Goal: Participate in discussion

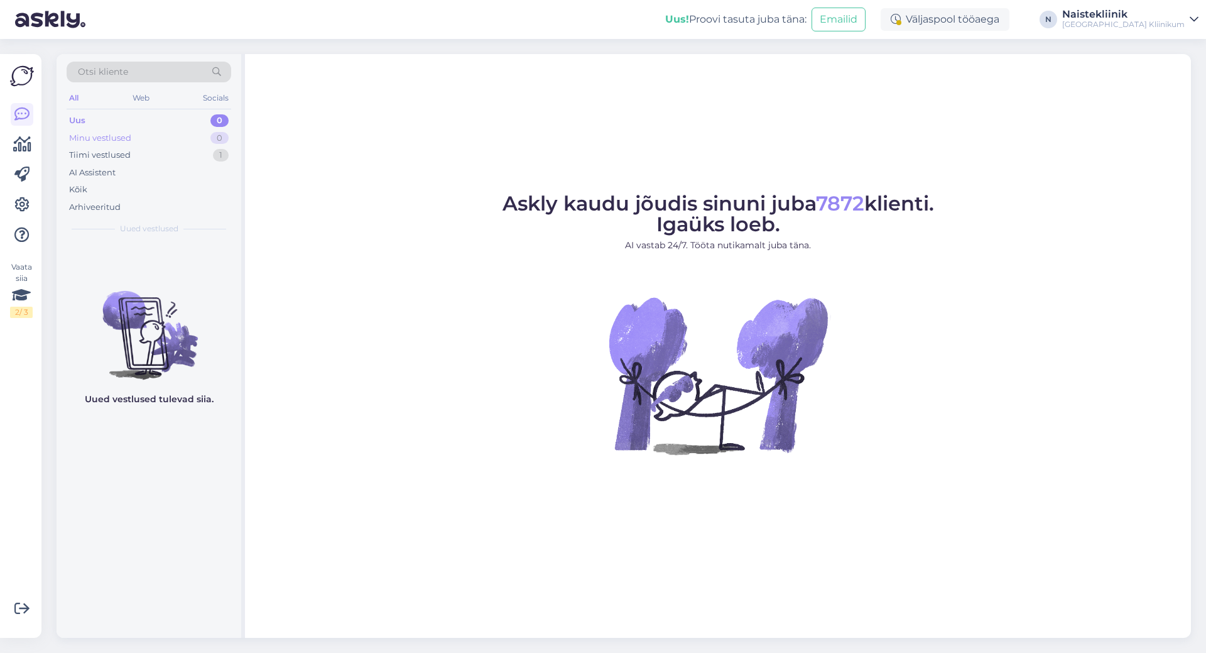
click at [119, 133] on div "Minu vestlused" at bounding box center [100, 138] width 62 height 13
click at [106, 154] on div "Tiimi vestlused" at bounding box center [100, 155] width 62 height 13
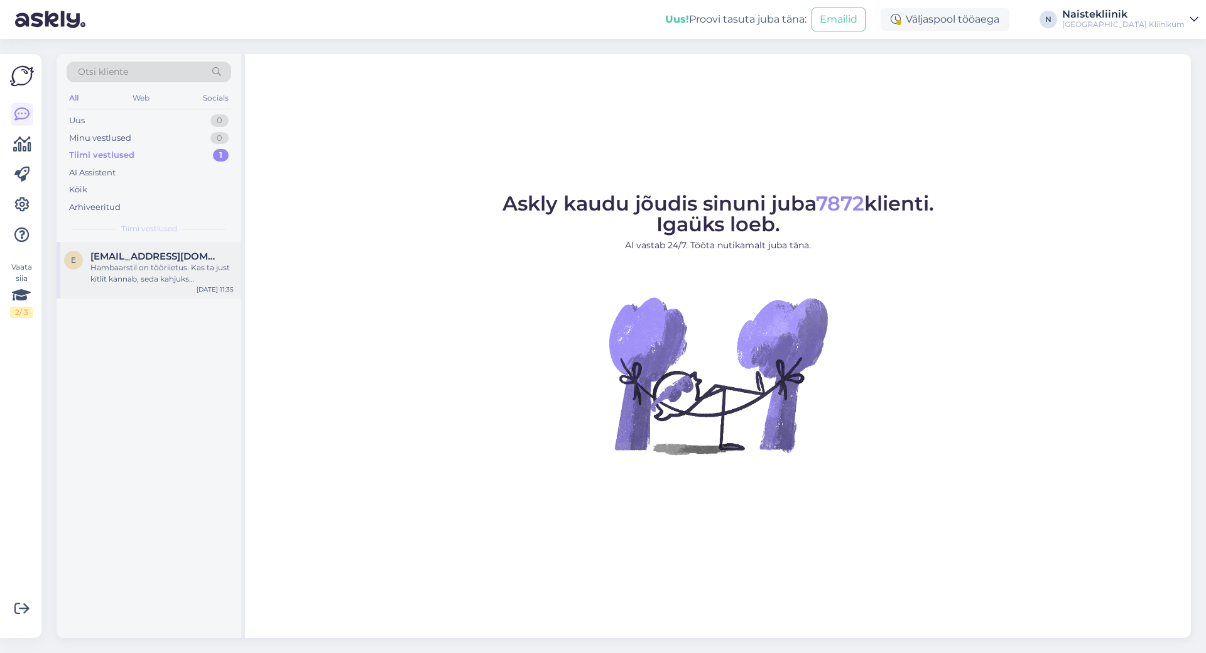
click at [128, 276] on div "Hambaarstil on tööriietus. Kas ta just kitlit kannab, seda kahjuks vestlusaknas…" at bounding box center [161, 273] width 143 height 23
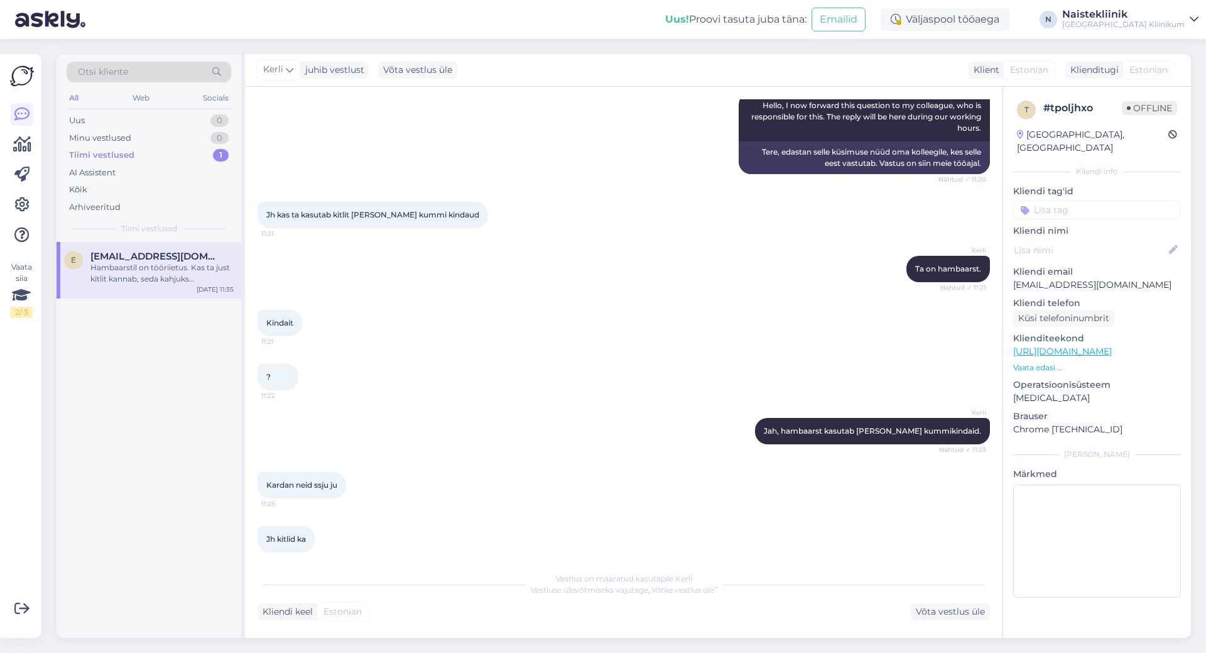
scroll to position [2610, 0]
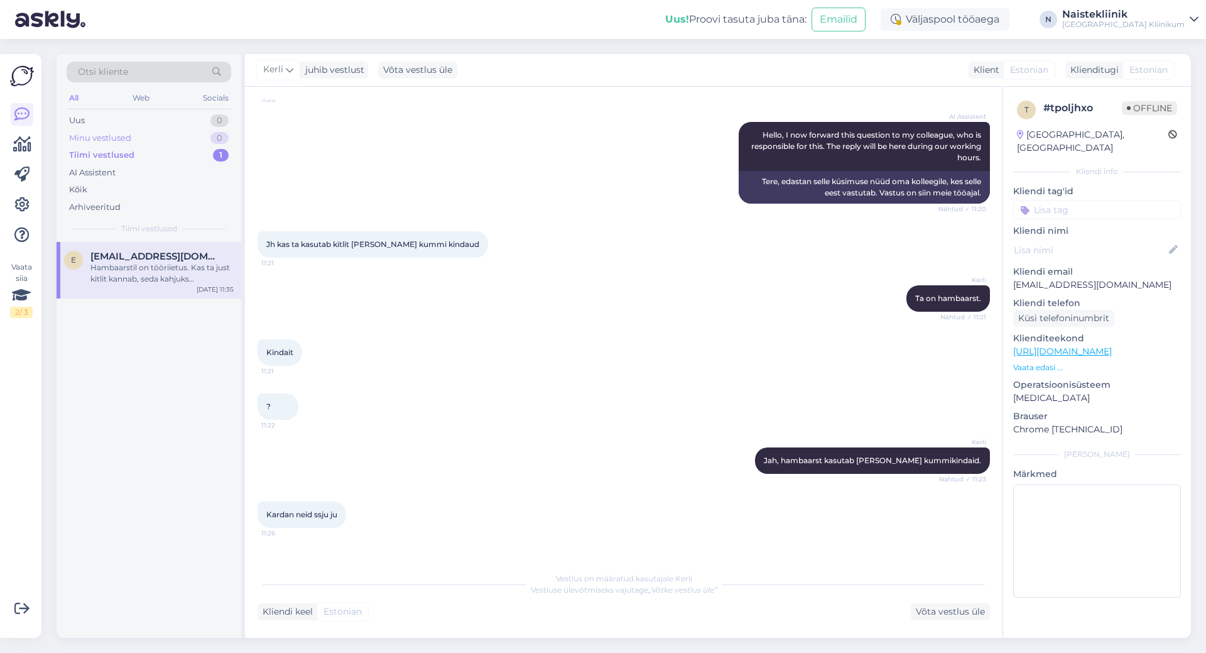
click at [116, 134] on div "Minu vestlused" at bounding box center [100, 138] width 62 height 13
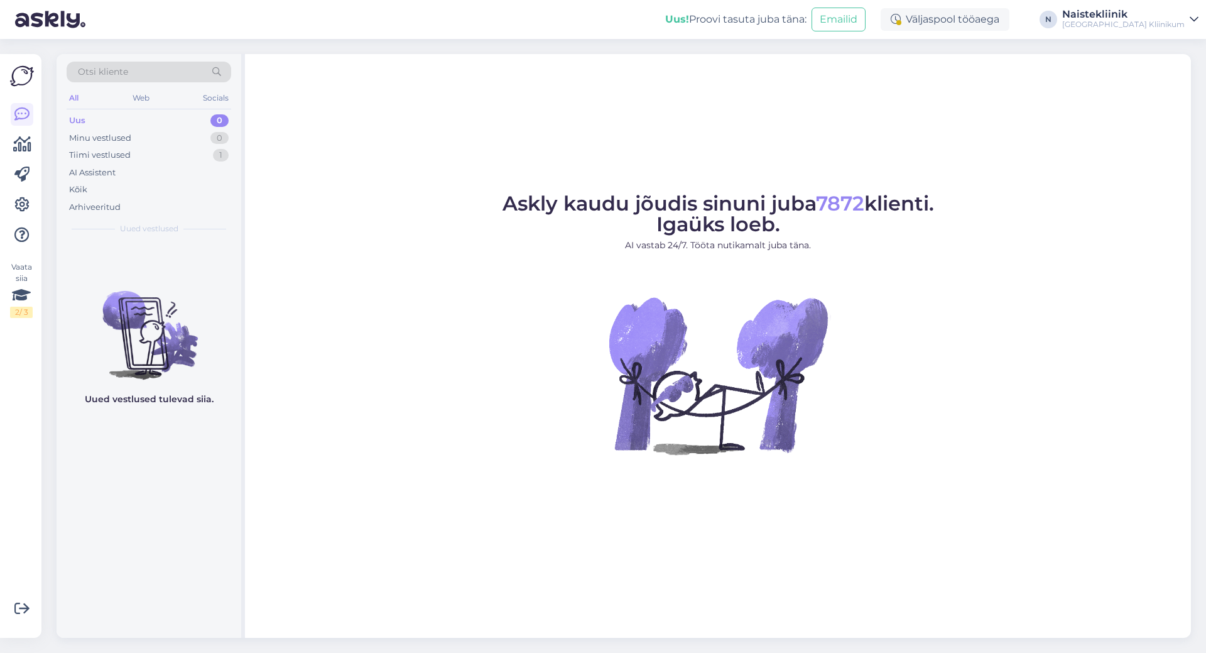
click at [326, 148] on div "Askly kaudu jõudis sinuni juba 7872 klienti. Igaüks loeb. AI vastab 24/7. Tööta…" at bounding box center [718, 346] width 946 height 584
click at [344, 226] on figure "Askly kaudu jõudis sinuni juba 7872 klienti. Igaüks loeb. AI vastab 24/7. Tööta…" at bounding box center [717, 340] width 923 height 295
